Goal: Find specific page/section: Find specific page/section

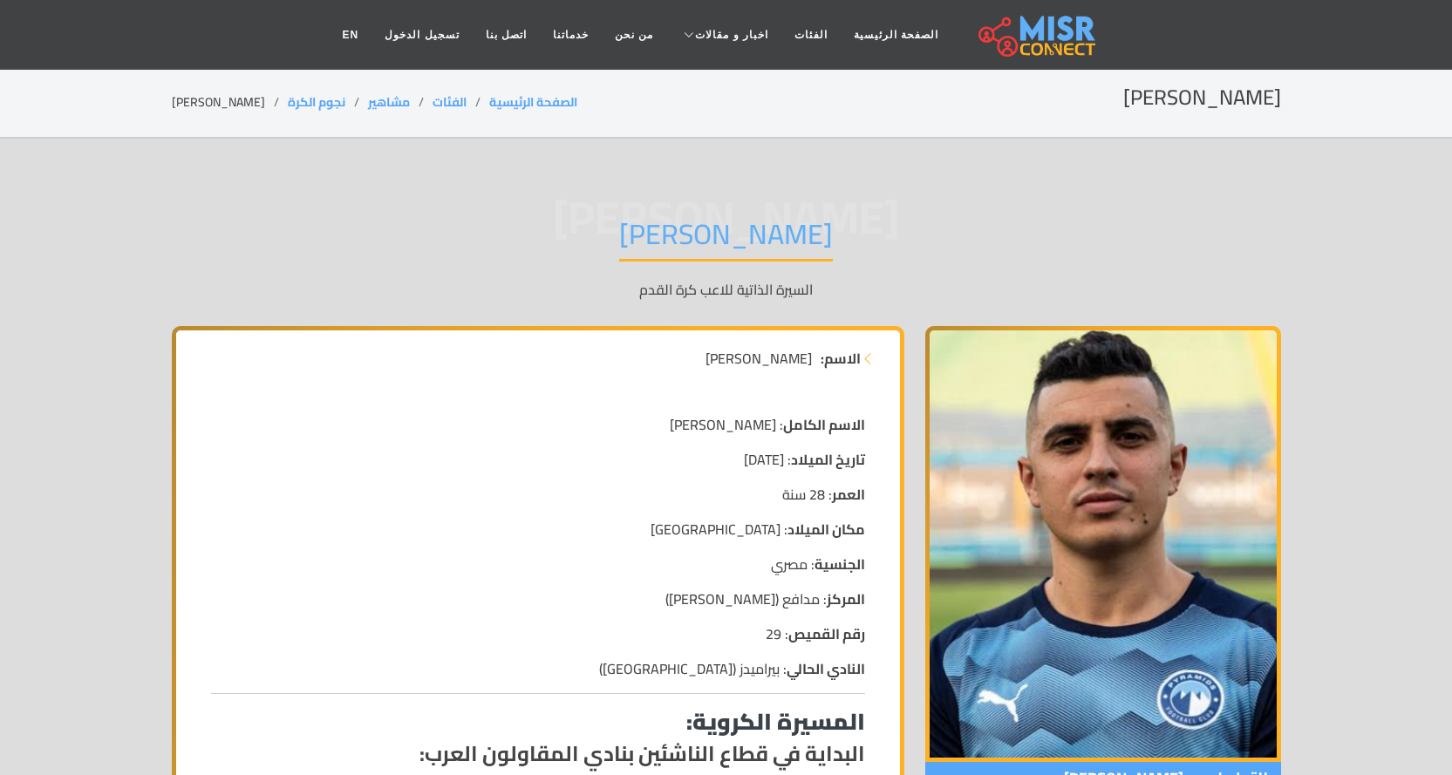
drag, startPoint x: 805, startPoint y: 240, endPoint x: 509, endPoint y: 231, distance: 295.8
click at [509, 231] on div "[PERSON_NAME] [PERSON_NAME] السيرة الذاتية للاعب كرة القدم" at bounding box center [727, 258] width 1110 height 135
drag, startPoint x: 898, startPoint y: 228, endPoint x: 668, endPoint y: 218, distance: 230.5
click at [666, 226] on div "[PERSON_NAME] [PERSON_NAME] السيرة الذاتية للاعب كرة القدم" at bounding box center [727, 258] width 1110 height 135
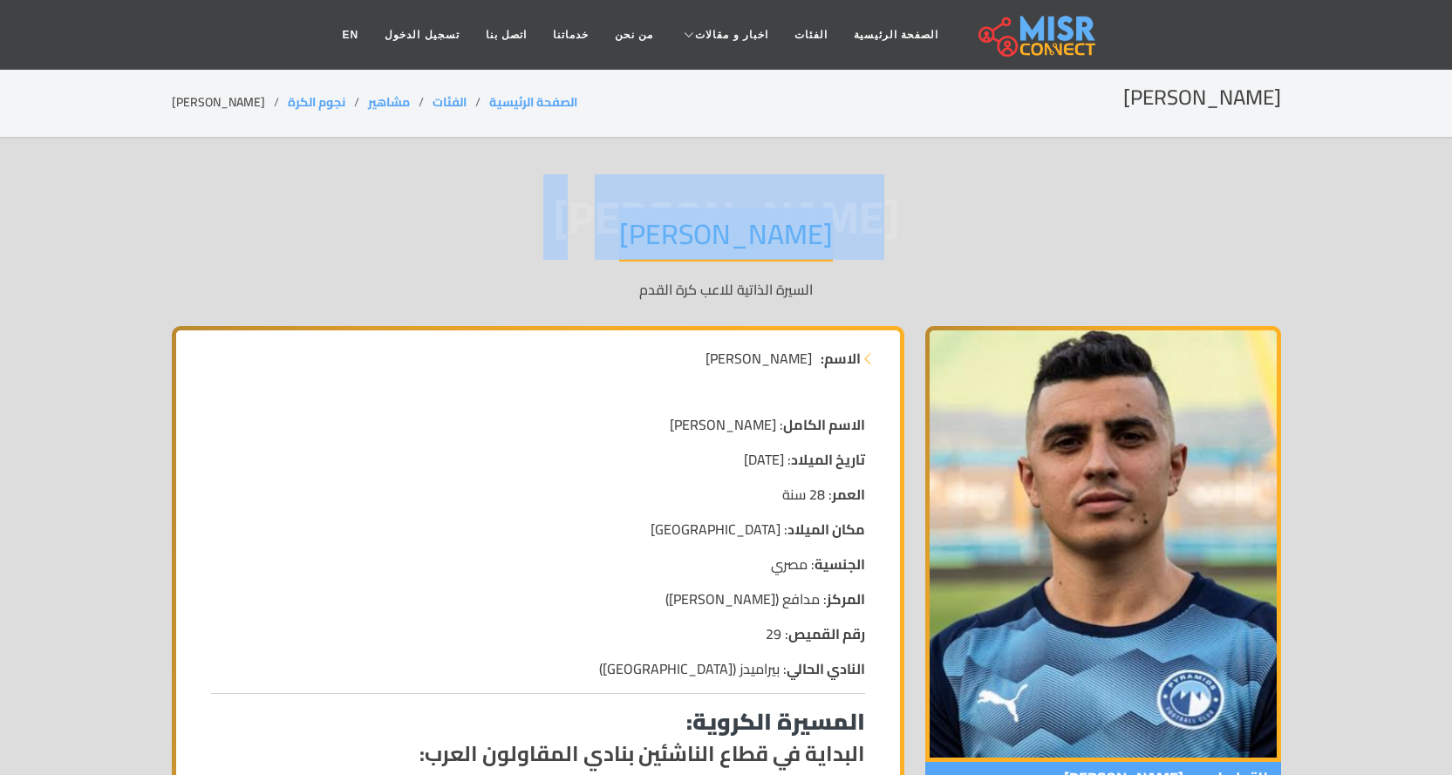
drag, startPoint x: 847, startPoint y: 294, endPoint x: 801, endPoint y: 236, distance: 74.5
click at [801, 236] on div "[PERSON_NAME] [PERSON_NAME] السيرة الذاتية للاعب كرة القدم" at bounding box center [727, 258] width 1110 height 135
drag, startPoint x: 1306, startPoint y: 90, endPoint x: 1089, endPoint y: 76, distance: 216.8
click at [1089, 76] on section "[PERSON_NAME] الصفحة الرئيسية الفئات مشاهير نجوم الكرة [PERSON_NAME]" at bounding box center [726, 103] width 1452 height 71
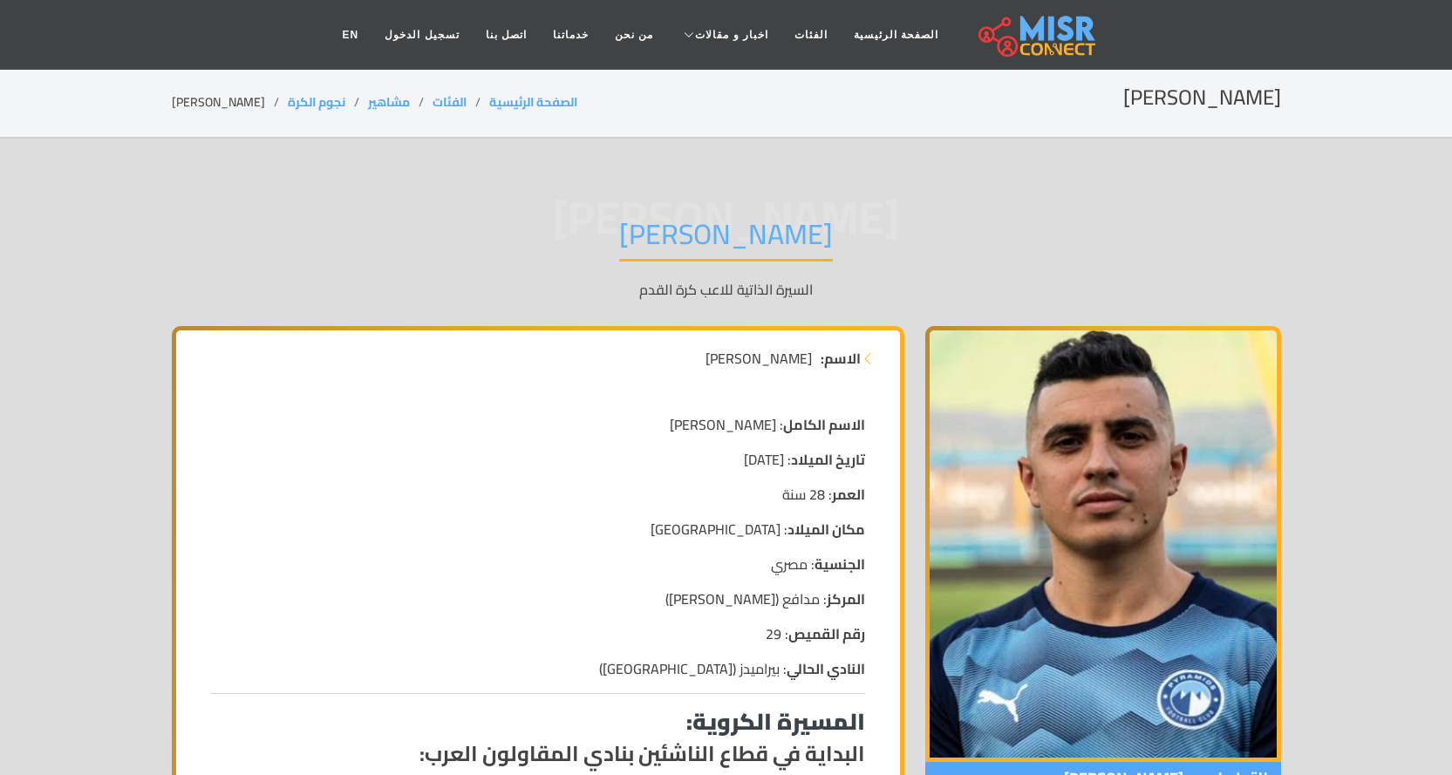
drag, startPoint x: 824, startPoint y: 286, endPoint x: 669, endPoint y: 229, distance: 165.6
click at [669, 229] on div "[PERSON_NAME] [PERSON_NAME] السيرة الذاتية للاعب كرة القدم" at bounding box center [727, 258] width 1110 height 135
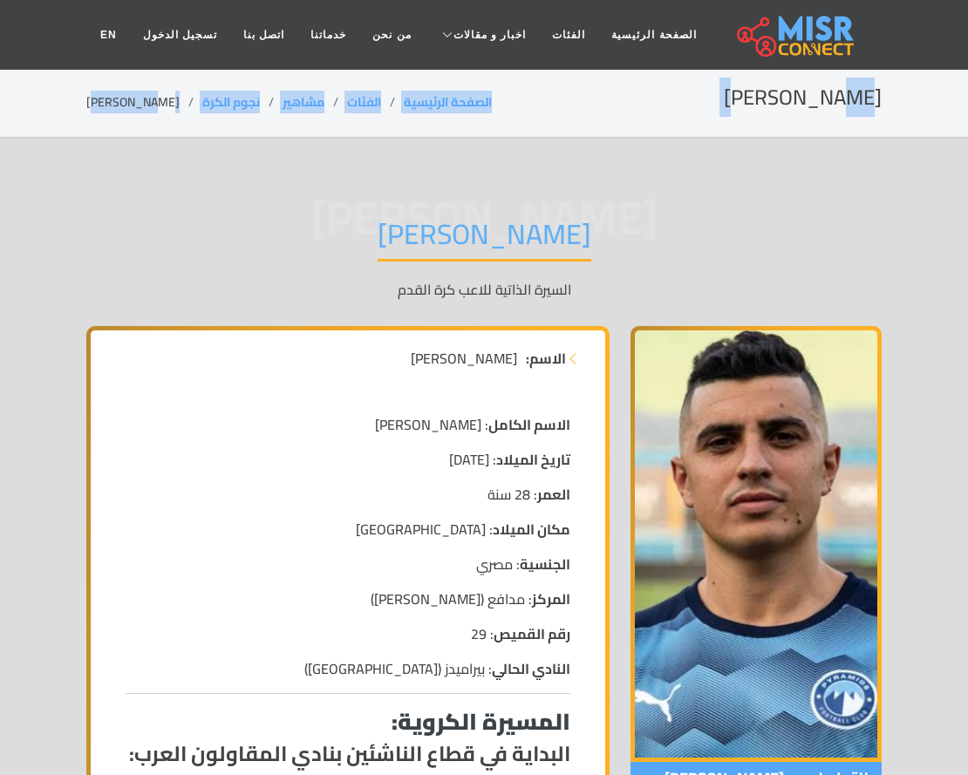
drag, startPoint x: 913, startPoint y: 100, endPoint x: 0, endPoint y: 102, distance: 913.3
click at [0, 102] on section "[PERSON_NAME] الصفحة الرئيسية الفئات مشاهير نجوم الكرة [PERSON_NAME]" at bounding box center [484, 103] width 968 height 71
drag, startPoint x: 365, startPoint y: 188, endPoint x: 0, endPoint y: 95, distance: 376.1
click at [0, 95] on section "[PERSON_NAME] الصفحة الرئيسية الفئات مشاهير نجوم الكرة [PERSON_NAME]" at bounding box center [484, 103] width 968 height 71
copy div "[PERSON_NAME] الصفحة الرئيسية الفئات مشاهير نجوم الكرة [PERSON_NAME]"
